Goal: Task Accomplishment & Management: Complete application form

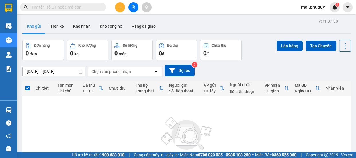
click at [135, 8] on icon "file-add" at bounding box center [133, 7] width 3 height 4
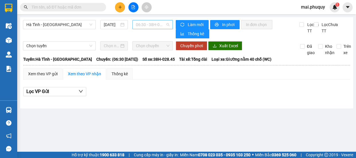
click at [152, 26] on span "06:30 - 38H-028.45 - (Đã hủy)" at bounding box center [153, 24] width 34 height 9
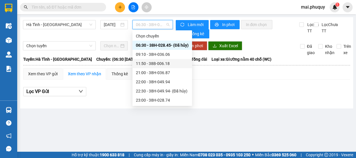
click at [164, 65] on div "11:50 - 38B-006.18" at bounding box center [162, 64] width 53 height 6
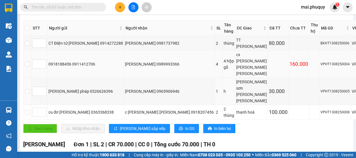
scroll to position [78, 0]
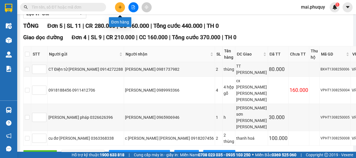
click at [121, 6] on icon "plus" at bounding box center [120, 7] width 4 height 4
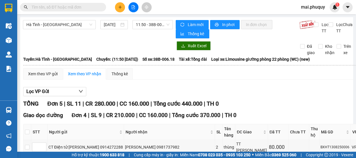
scroll to position [104, 0]
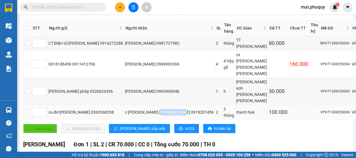
drag, startPoint x: 146, startPoint y: 120, endPoint x: 169, endPoint y: 121, distance: 23.0
click at [169, 120] on td "c [PERSON_NAME] [PERSON_NAME] 0918207456" at bounding box center [169, 112] width 91 height 15
copy div "0918207456"
click at [121, 7] on icon "plus" at bounding box center [120, 7] width 3 height 0
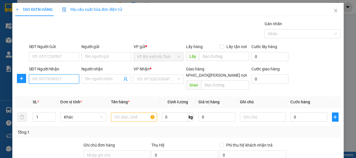
paste input "0918207456"
type input "0918207456"
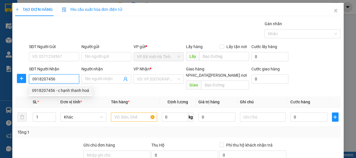
click at [58, 88] on div "0918207456 - c hạnh thanh hoá" at bounding box center [60, 91] width 57 height 6
type input "c hạnh thanh hoá"
type input "thanh hoá"
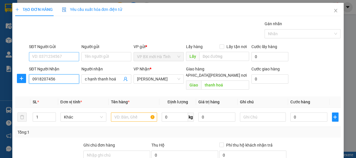
type input "0918207456"
click at [43, 58] on input "SĐT Người Gửi" at bounding box center [54, 56] width 50 height 9
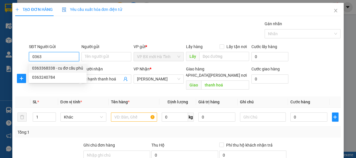
click at [44, 67] on div "0363368338 - cu đơ cầu phủ" at bounding box center [57, 68] width 51 height 6
type input "0363368338"
type input "cu đơ cầu phủ"
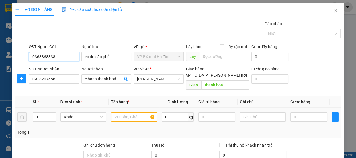
type input "0363368338"
click at [115, 113] on input "text" at bounding box center [134, 117] width 46 height 9
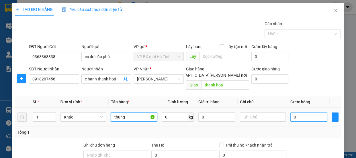
type input "thùng"
click at [302, 115] on input "0" at bounding box center [309, 117] width 37 height 9
type input "5"
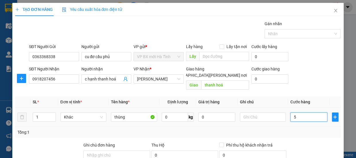
type input "50"
type input "500"
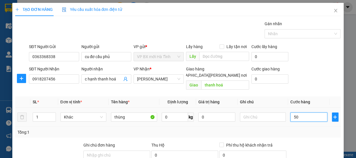
type input "500"
type input "5.000"
type input "50.000"
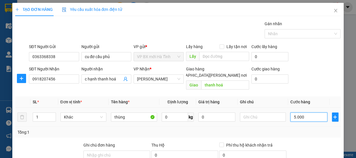
type input "50.000"
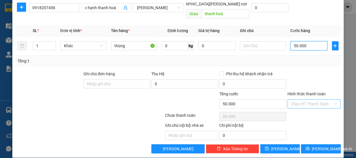
type input "50.000"
click at [301, 100] on input "Hình thức thanh toán" at bounding box center [312, 104] width 42 height 9
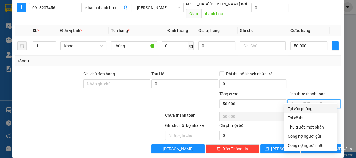
click at [300, 106] on div "Tại văn phòng" at bounding box center [311, 109] width 46 height 6
type input "0"
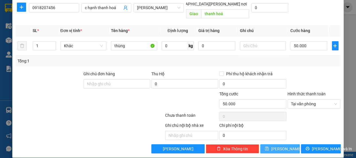
click at [269, 147] on icon "save" at bounding box center [267, 149] width 4 height 4
type input "0"
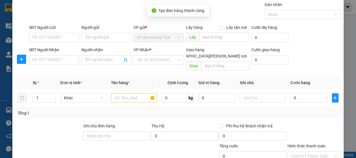
scroll to position [0, 0]
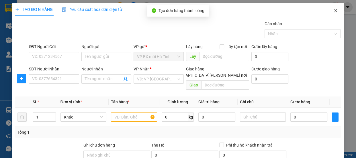
click at [334, 12] on icon "close" at bounding box center [336, 10] width 5 height 5
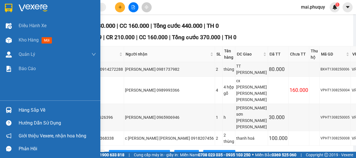
click at [5, 7] on img at bounding box center [8, 8] width 7 height 9
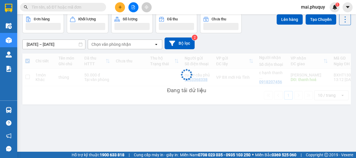
scroll to position [26, 0]
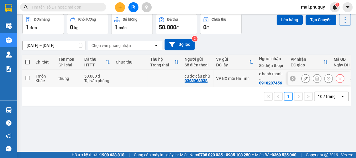
click at [27, 76] on input "checkbox" at bounding box center [28, 78] width 4 height 4
checkbox input "true"
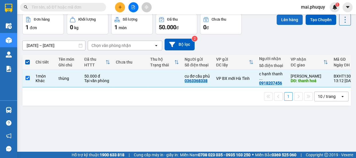
click at [284, 20] on button "Lên hàng" at bounding box center [290, 20] width 26 height 10
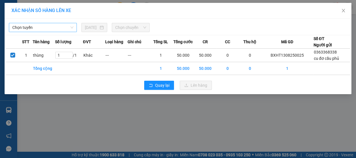
click at [42, 30] on span "Chọn tuyến" at bounding box center [42, 27] width 61 height 9
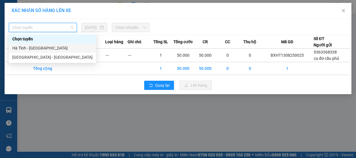
click at [14, 48] on div "Hà Tĩnh - [GEOGRAPHIC_DATA]" at bounding box center [52, 48] width 80 height 6
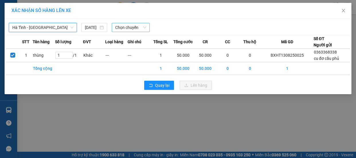
click at [131, 25] on span "Chọn chuyến" at bounding box center [130, 27] width 31 height 9
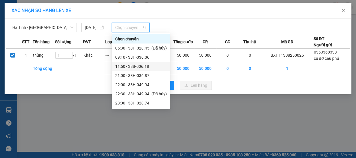
scroll to position [9, 0]
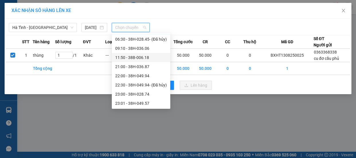
click at [144, 58] on div "11:50 - 38B-006.18" at bounding box center [141, 58] width 52 height 6
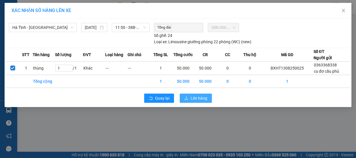
click at [199, 100] on span "Lên hàng" at bounding box center [199, 98] width 17 height 6
